Goal: Information Seeking & Learning: Learn about a topic

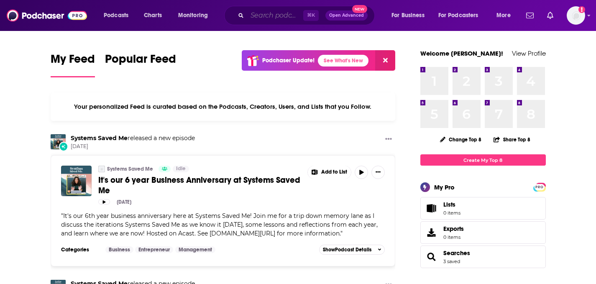
click at [269, 17] on input "Search podcasts, credits, & more..." at bounding box center [275, 15] width 56 height 13
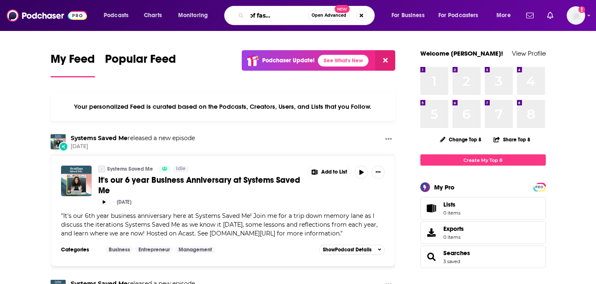
scroll to position [0, 32]
type input "business of fashion podcast"
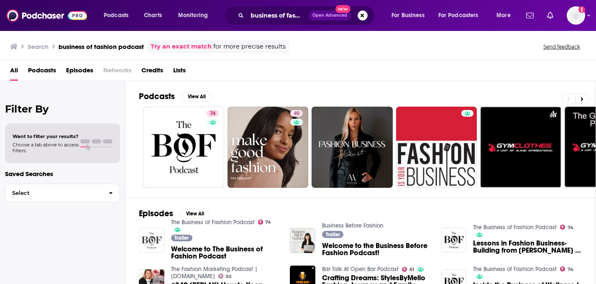
click at [151, 247] on img "Welcome to The Business of Fashion Podcast" at bounding box center [152, 241] width 26 height 26
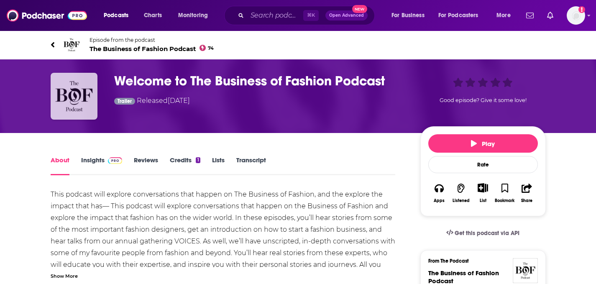
click at [80, 98] on img "Welcome to The Business of Fashion Podcast" at bounding box center [74, 96] width 47 height 47
click at [75, 86] on img "Welcome to The Business of Fashion Podcast" at bounding box center [74, 96] width 47 height 47
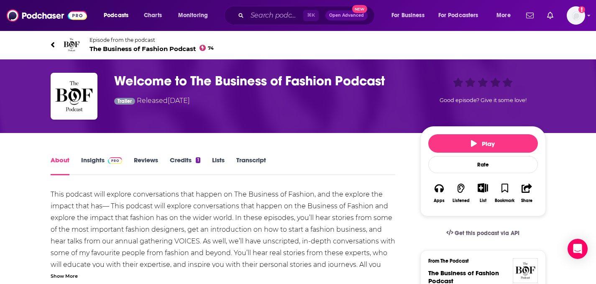
click at [170, 46] on span "The Business of Fashion Podcast 74" at bounding box center [152, 49] width 125 height 8
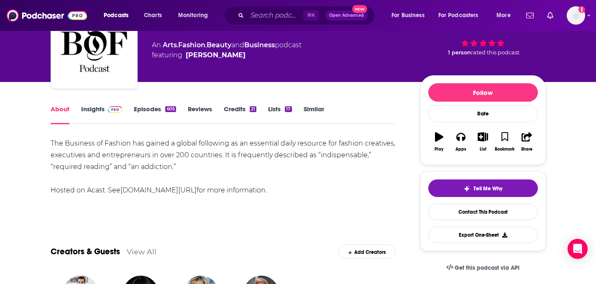
scroll to position [55, 0]
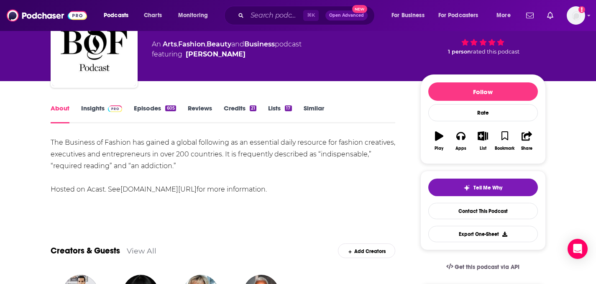
click at [90, 107] on link "Insights" at bounding box center [101, 113] width 41 height 19
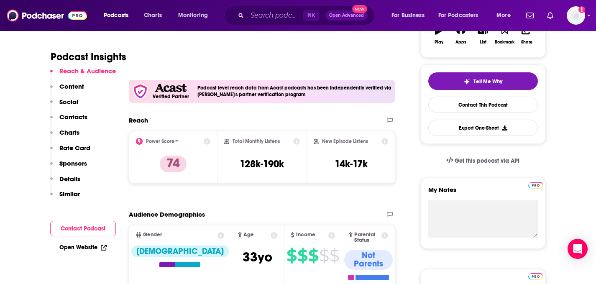
scroll to position [164, 0]
